Goal: Information Seeking & Learning: Learn about a topic

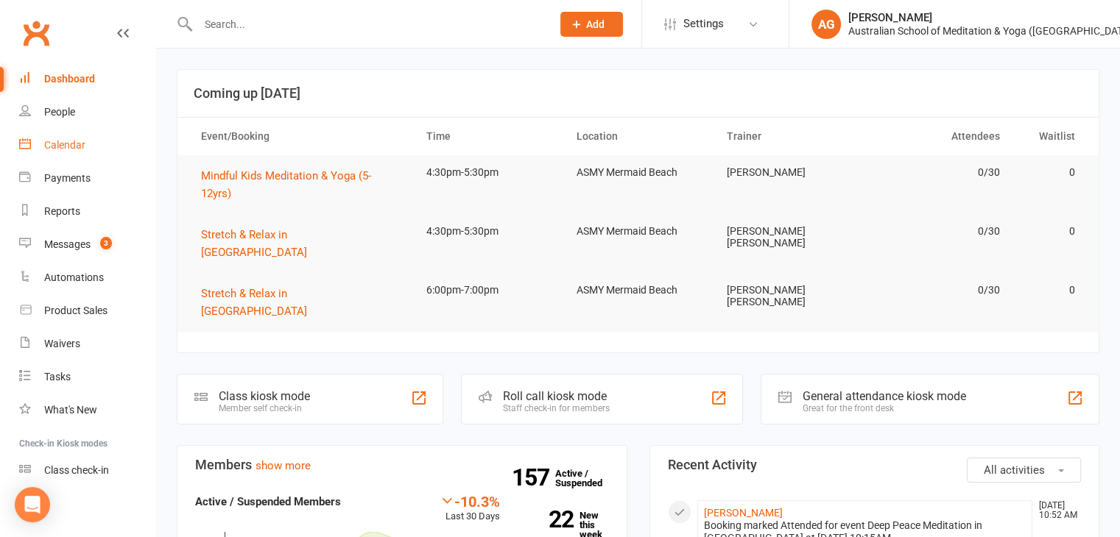
click at [77, 145] on div "Calendar" at bounding box center [64, 145] width 41 height 12
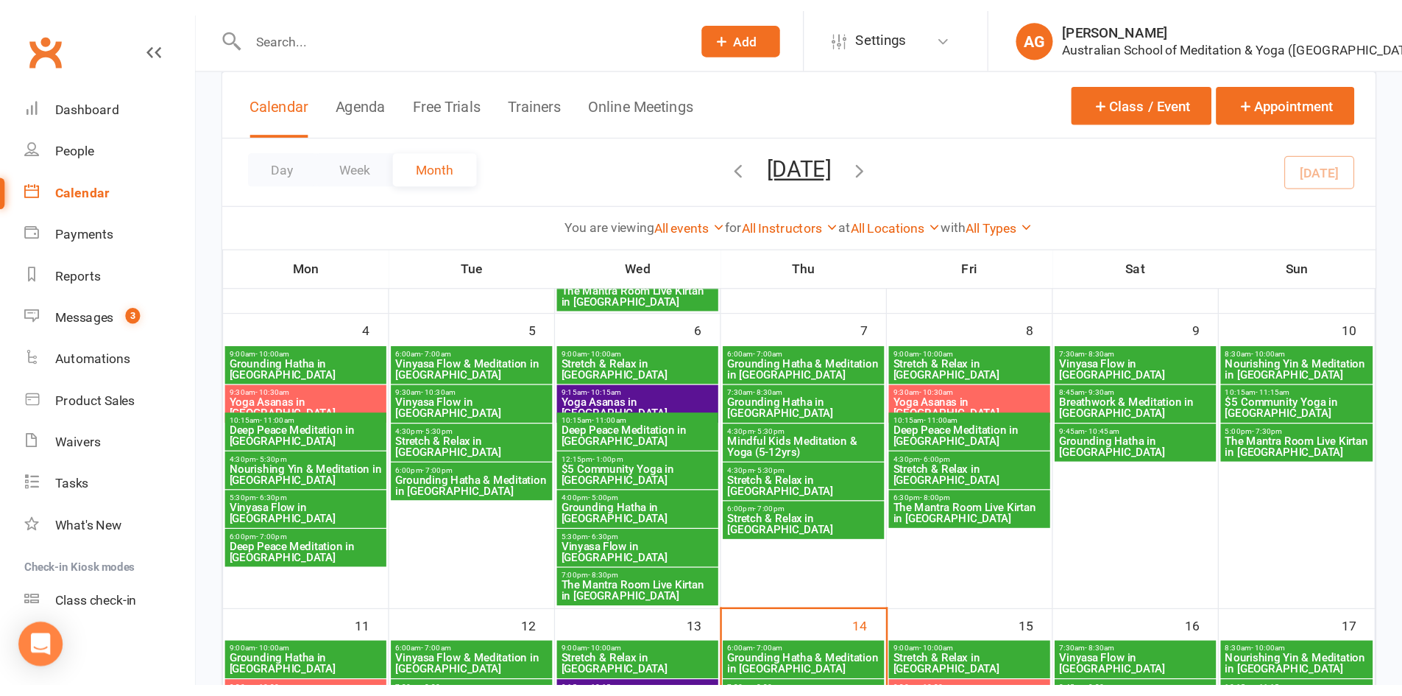
scroll to position [589, 0]
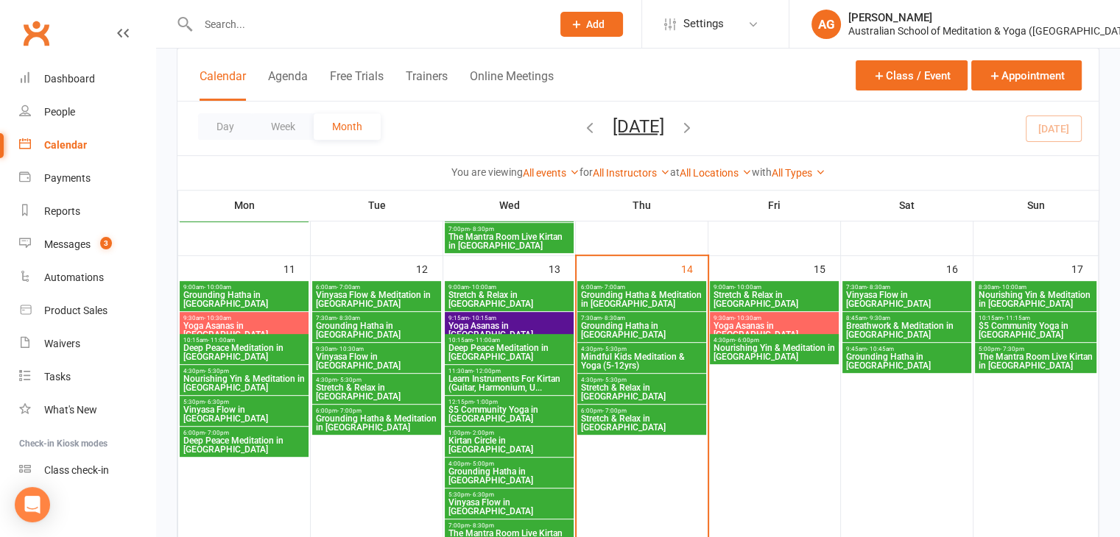
click at [465, 407] on span "$5 Community Yoga in [GEOGRAPHIC_DATA]" at bounding box center [509, 415] width 123 height 18
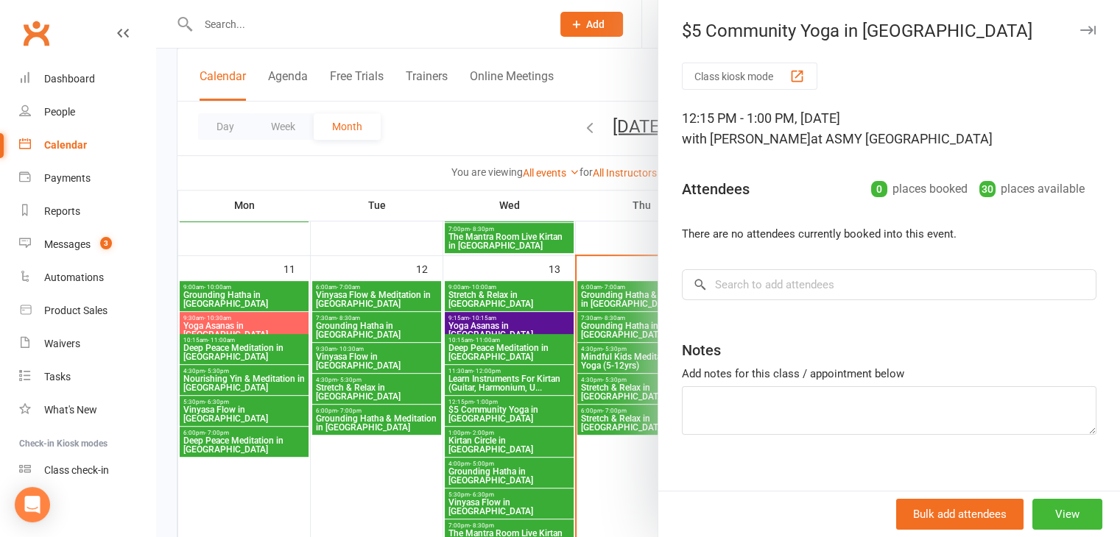
click at [470, 413] on div at bounding box center [638, 268] width 964 height 537
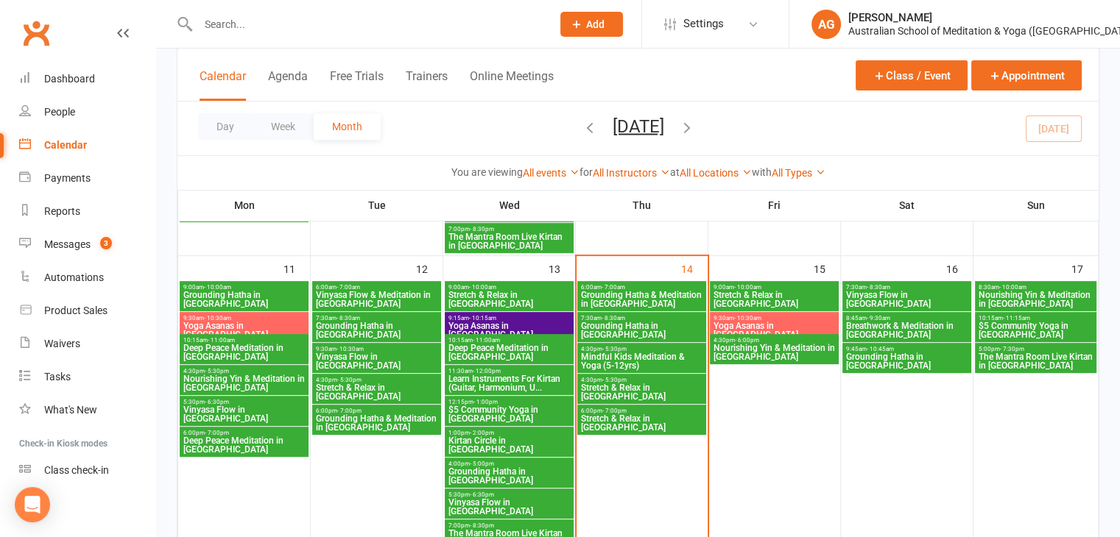
click at [465, 409] on span "$5 Community Yoga in [GEOGRAPHIC_DATA]" at bounding box center [509, 415] width 123 height 18
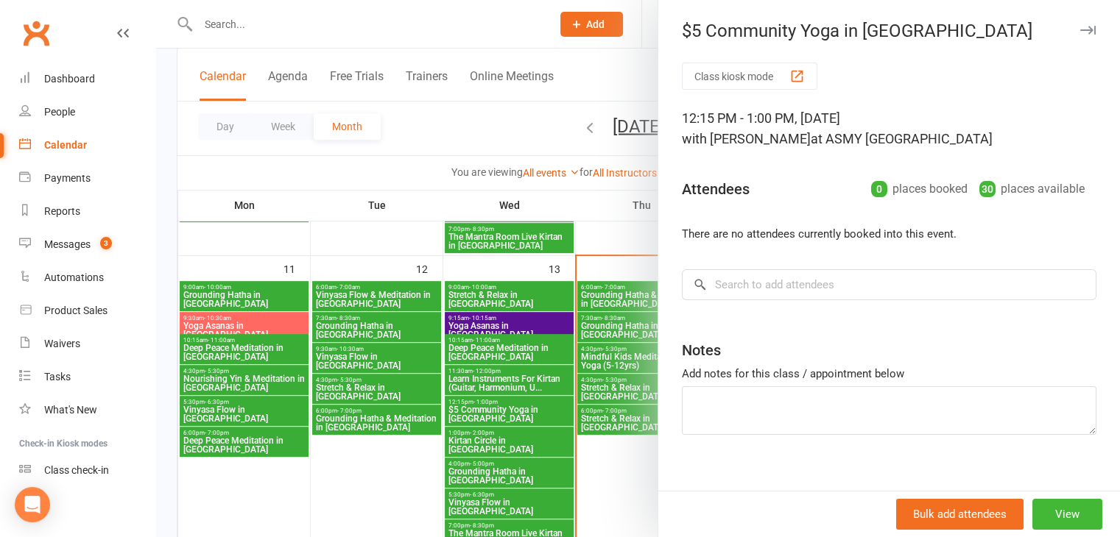
click at [1080, 32] on icon "button" at bounding box center [1087, 30] width 15 height 9
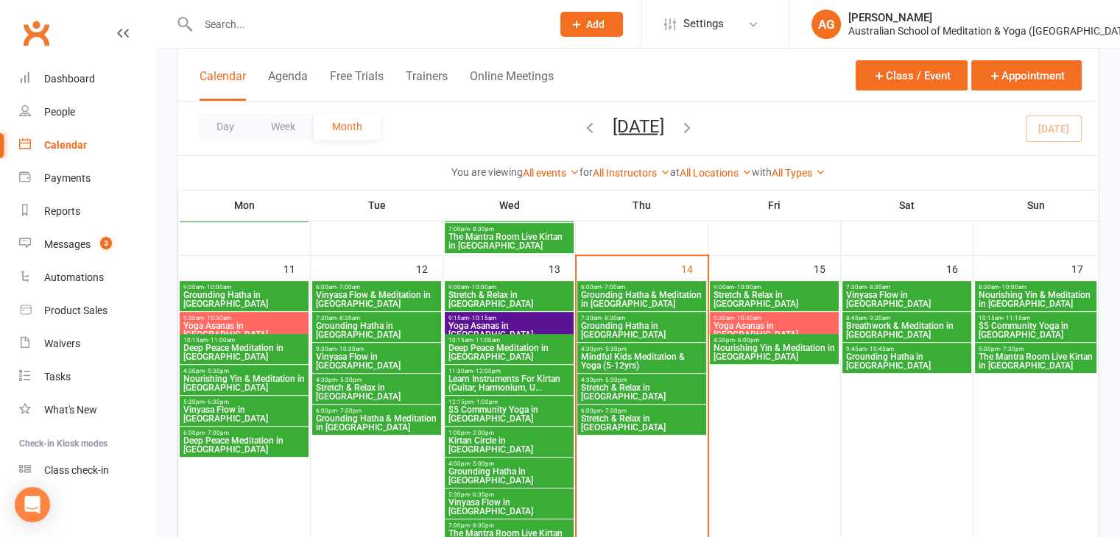
click at [481, 387] on span "Learn Instruments For Kirtan (Guitar, Harmonium, U..." at bounding box center [509, 384] width 123 height 18
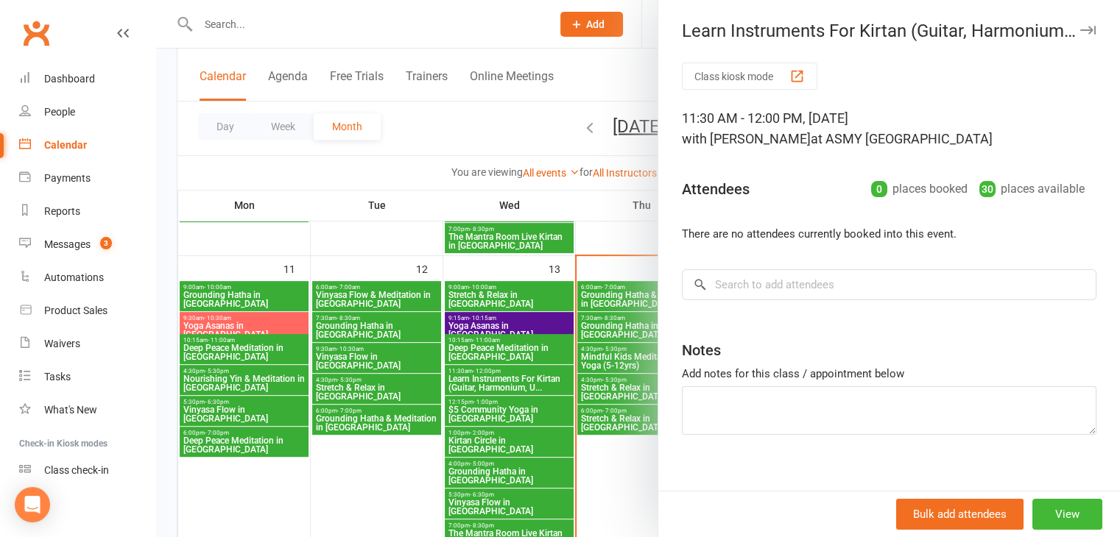
click at [464, 351] on div at bounding box center [638, 268] width 964 height 537
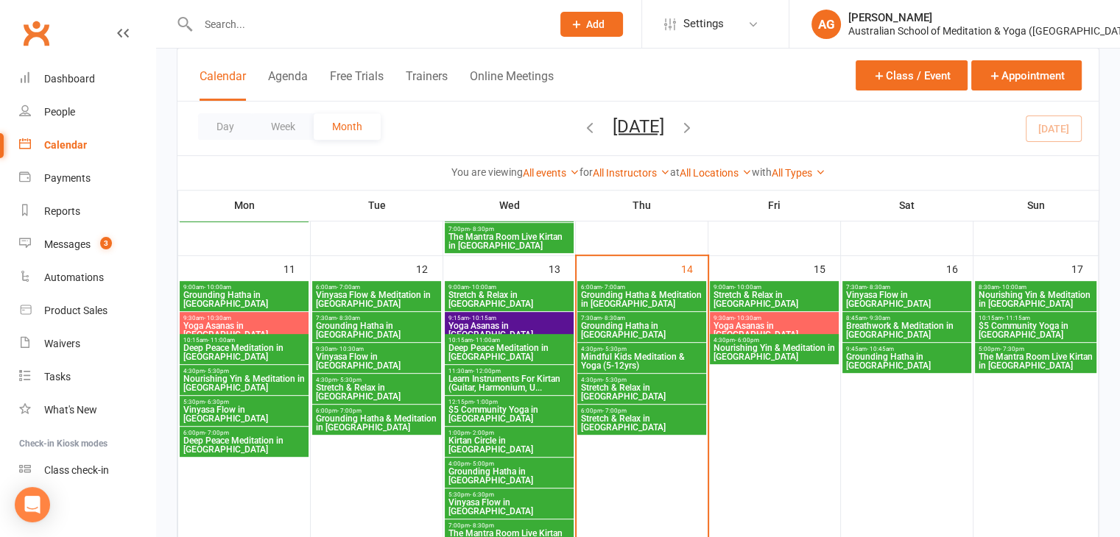
click at [464, 351] on span "Deep Peace Meditation in [GEOGRAPHIC_DATA]" at bounding box center [509, 353] width 123 height 18
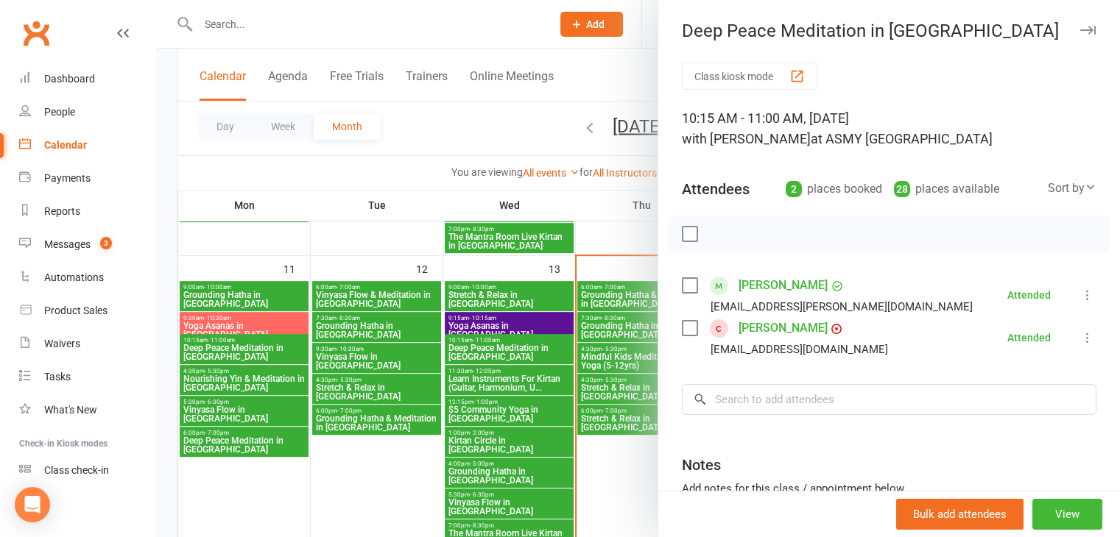
click at [468, 417] on div at bounding box center [638, 268] width 964 height 537
